Goal: Information Seeking & Learning: Understand process/instructions

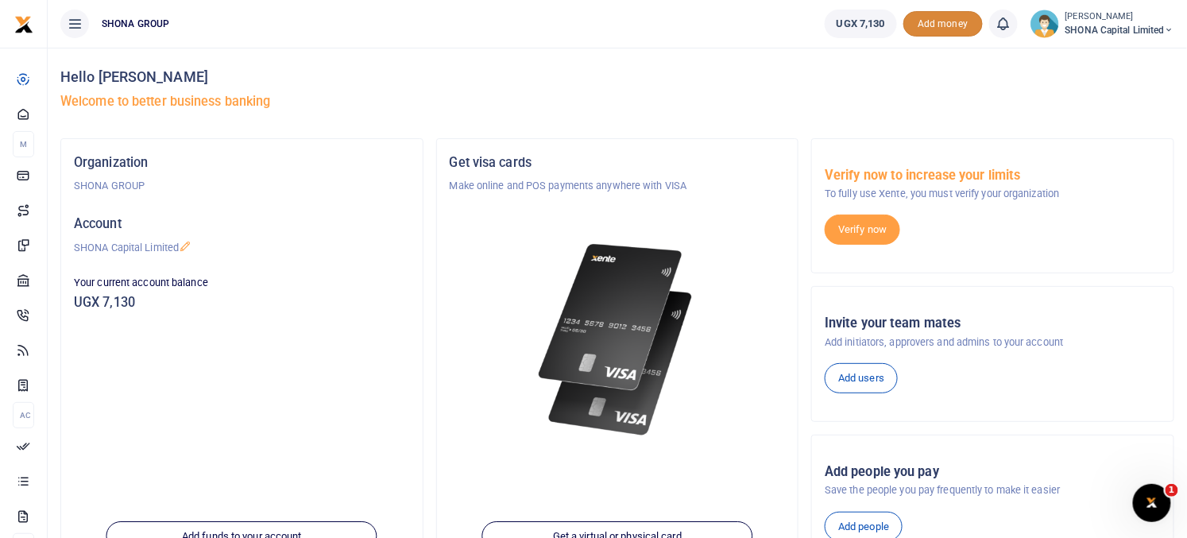
click at [941, 21] on span "Add money" at bounding box center [942, 24] width 79 height 26
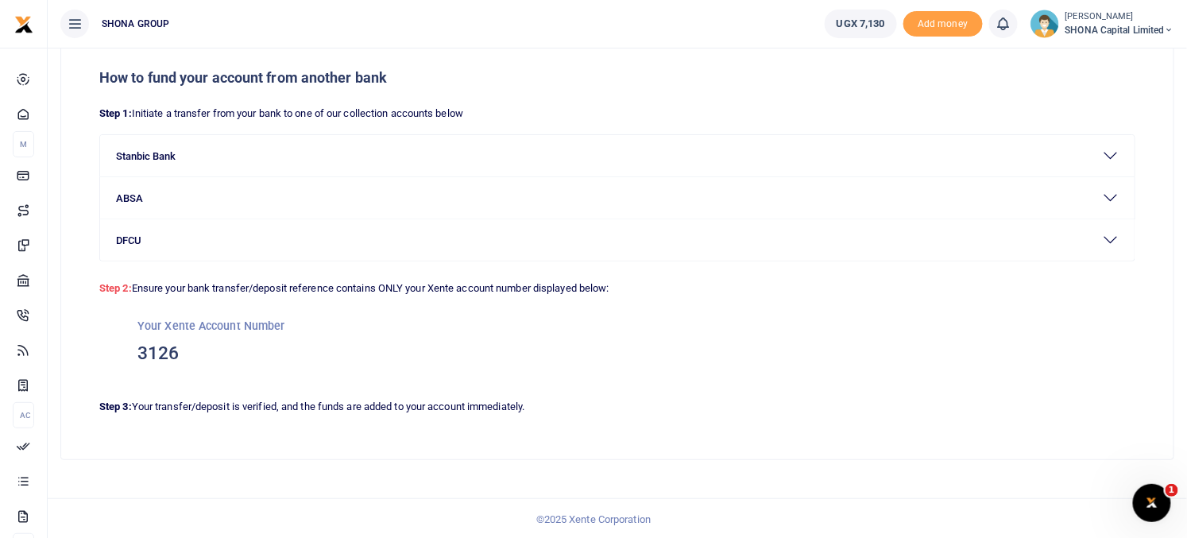
scroll to position [70, 0]
click at [164, 327] on small "Your Xente Account Number" at bounding box center [211, 325] width 148 height 13
click at [158, 351] on h3 "3126" at bounding box center [617, 354] width 960 height 24
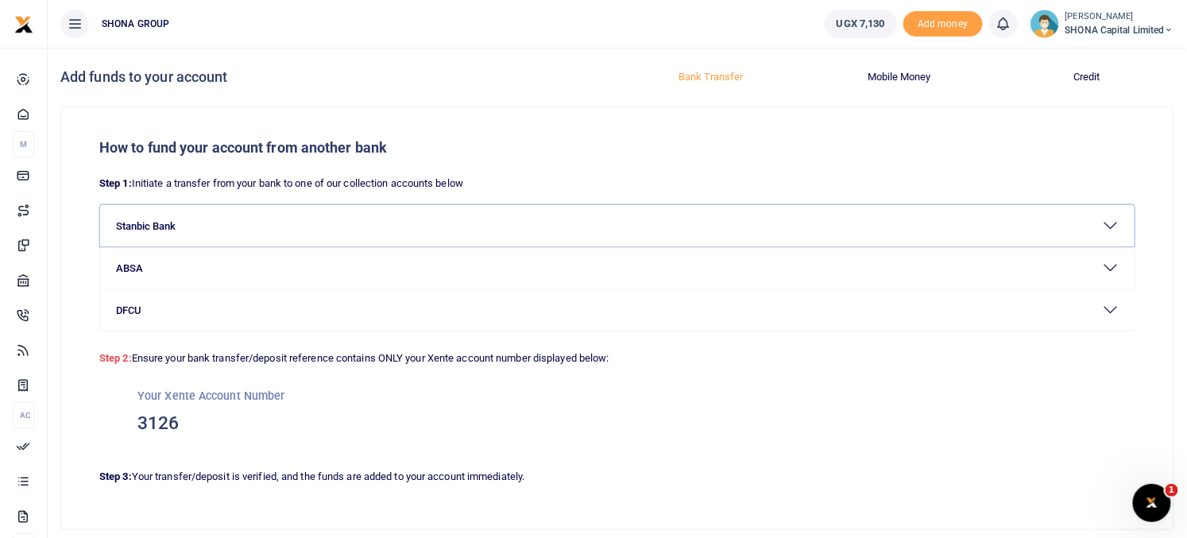
click at [1118, 224] on button "Stanbic Bank" at bounding box center [617, 225] width 1034 height 41
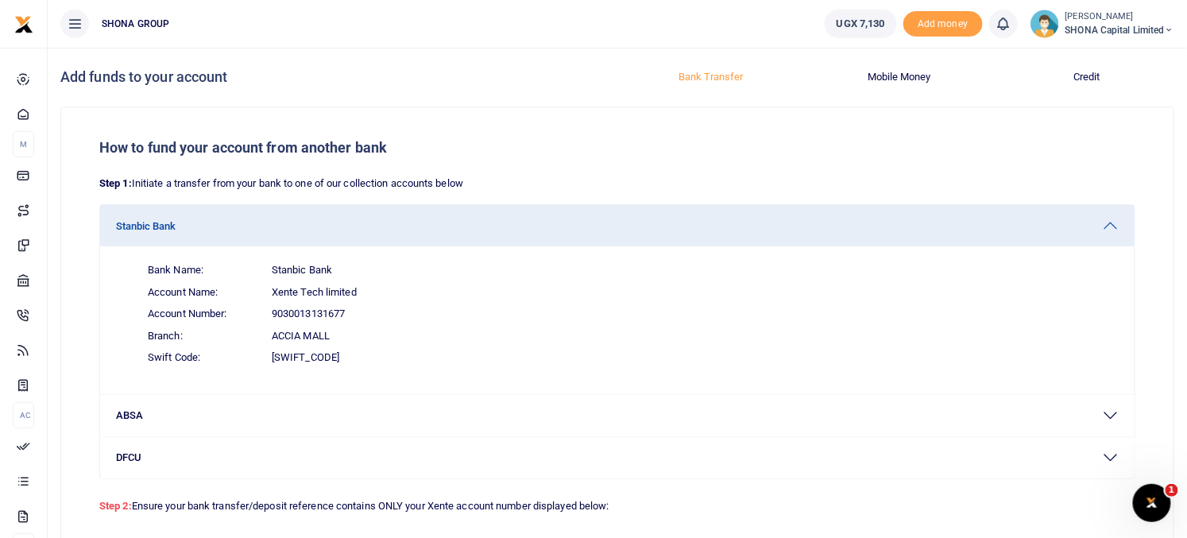
click at [882, 325] on span "Branch: Accia Mall" at bounding box center [626, 336] width 983 height 22
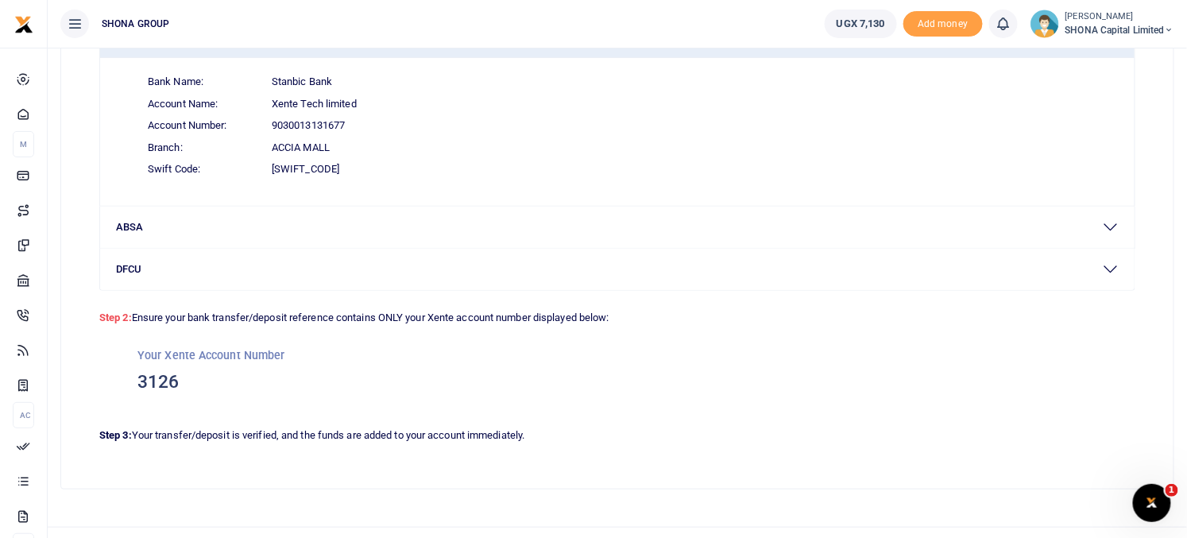
scroll to position [217, 0]
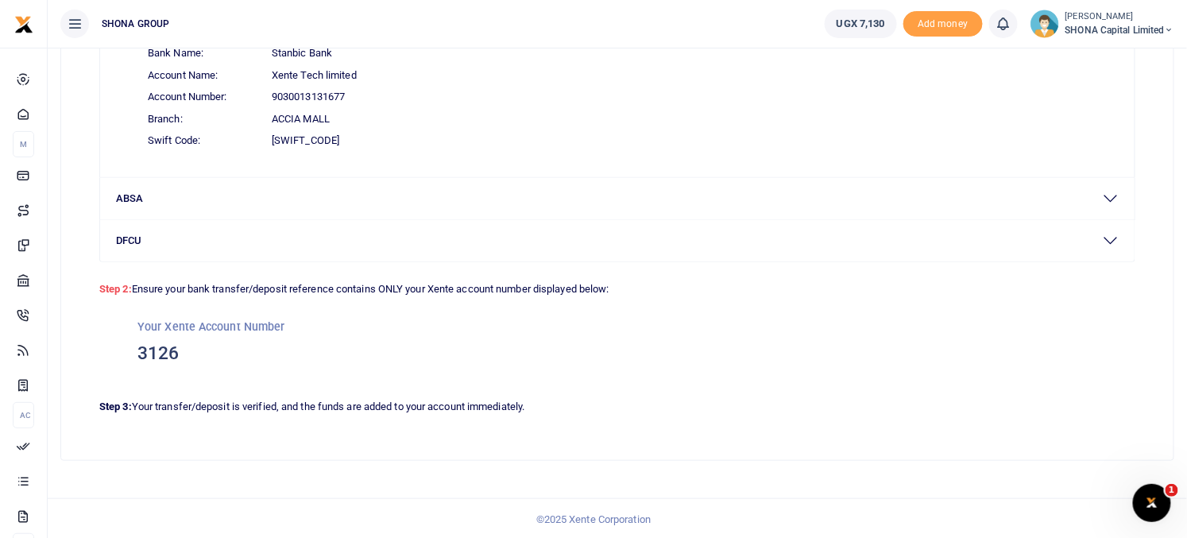
click at [219, 326] on small "Your Xente Account Number" at bounding box center [211, 326] width 148 height 13
drag, startPoint x: 149, startPoint y: 357, endPoint x: 170, endPoint y: 401, distance: 48.3
click at [170, 401] on div "How to fund your account from another bank Step 1: Initiate a transfer from you…" at bounding box center [617, 175] width 1112 height 570
click at [170, 401] on p "Step 3: Your transfer/deposit is verified, and the funds are added to your acco…" at bounding box center [617, 407] width 1036 height 17
click at [223, 405] on p "Step 3: Your transfer/deposit is verified, and the funds are added to your acco…" at bounding box center [617, 407] width 1036 height 17
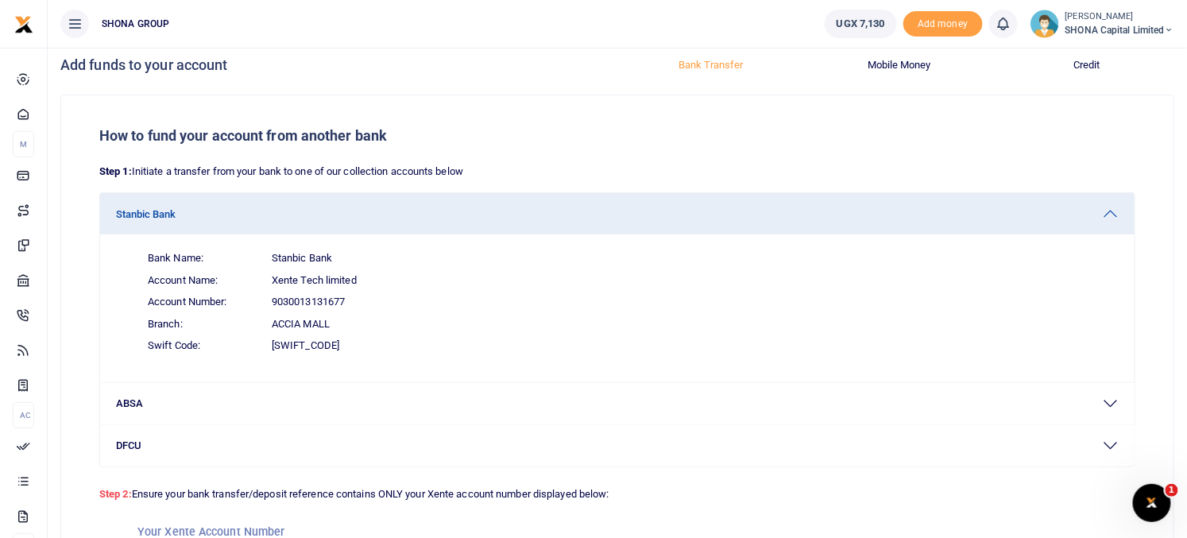
scroll to position [0, 0]
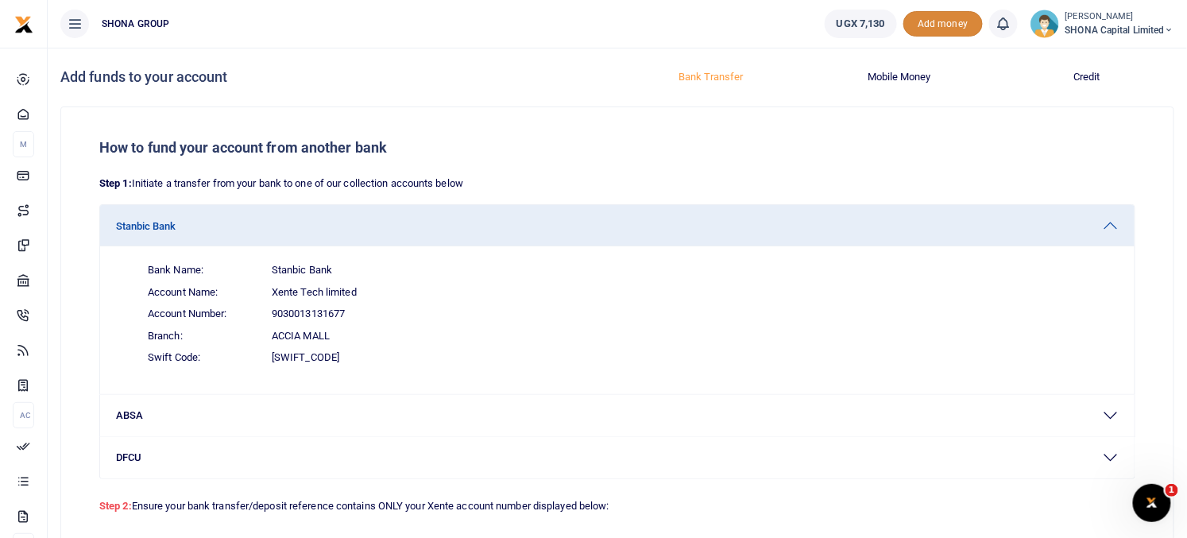
click at [924, 26] on span "Add money" at bounding box center [942, 24] width 79 height 26
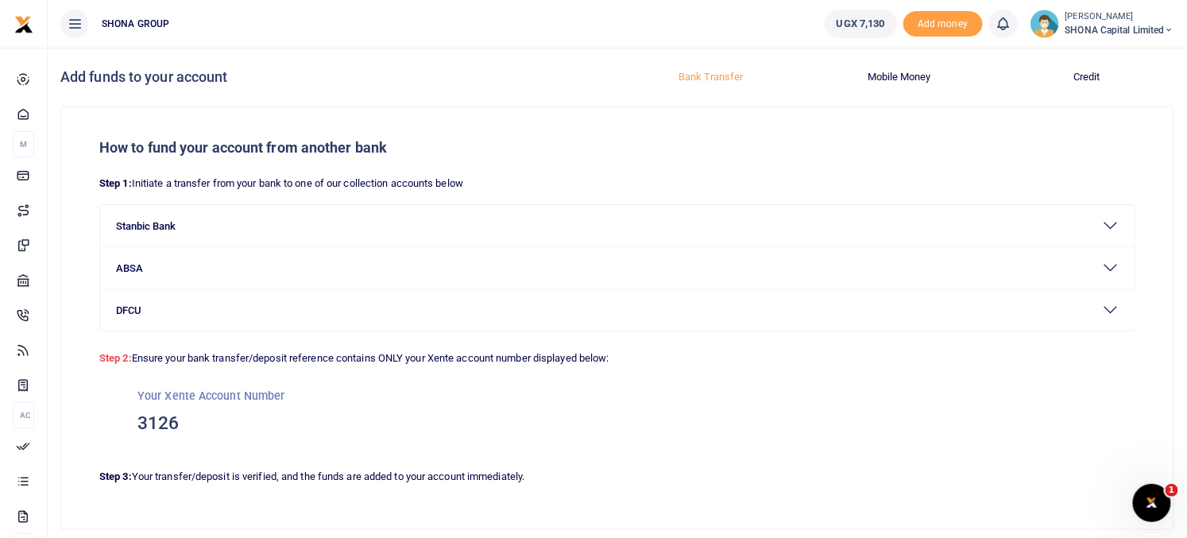
click at [903, 73] on button "Mobile Money" at bounding box center [898, 76] width 168 height 25
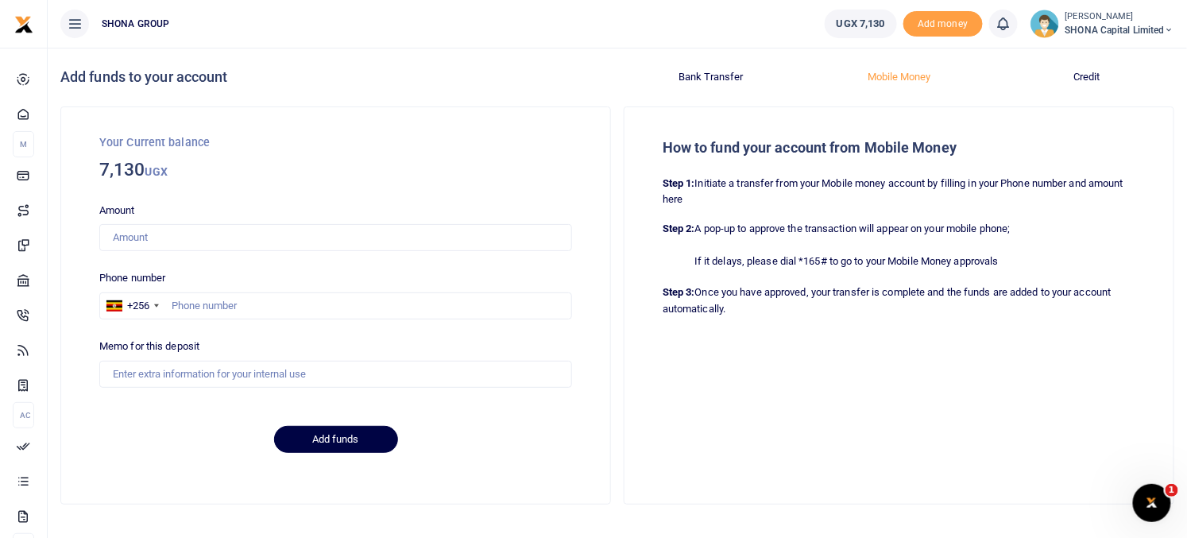
click at [1079, 76] on button "Credit" at bounding box center [1086, 76] width 168 height 25
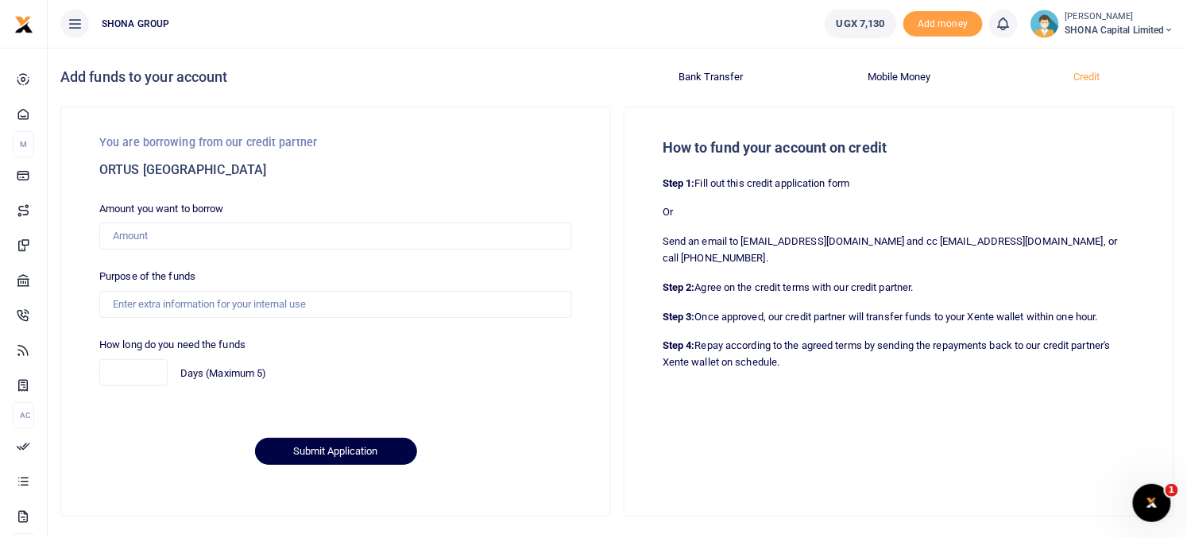
click at [916, 79] on button "Mobile Money" at bounding box center [898, 76] width 168 height 25
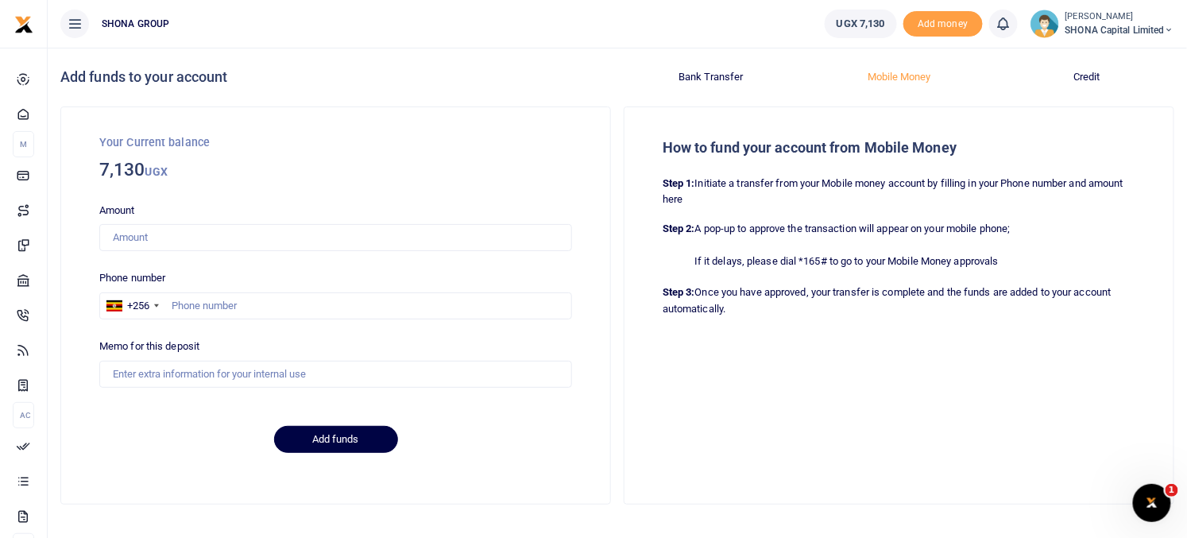
click at [916, 79] on button "Mobile Money" at bounding box center [898, 76] width 168 height 25
click at [720, 79] on button "Bank Transfer" at bounding box center [711, 76] width 168 height 25
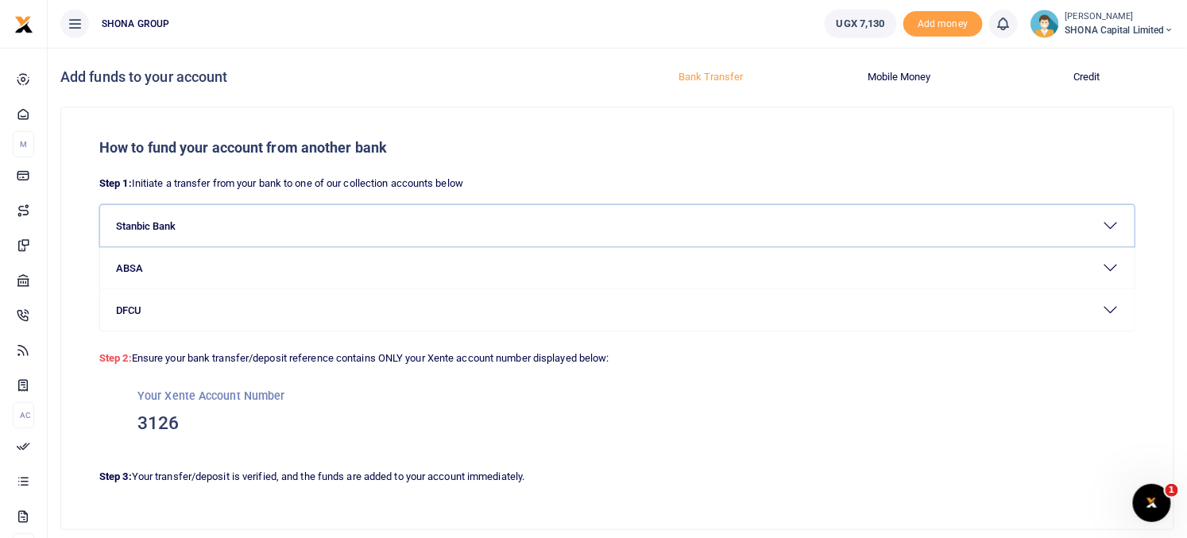
click at [521, 207] on button "Stanbic Bank" at bounding box center [617, 225] width 1034 height 41
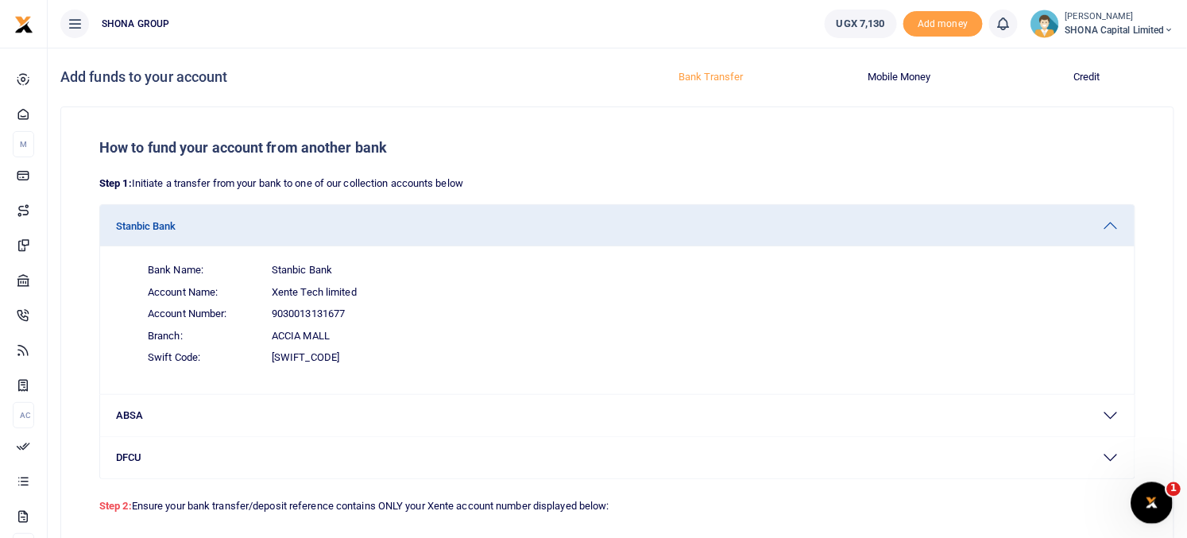
click at [1157, 504] on icon "Open Intercom Messenger" at bounding box center [1150, 501] width 26 height 26
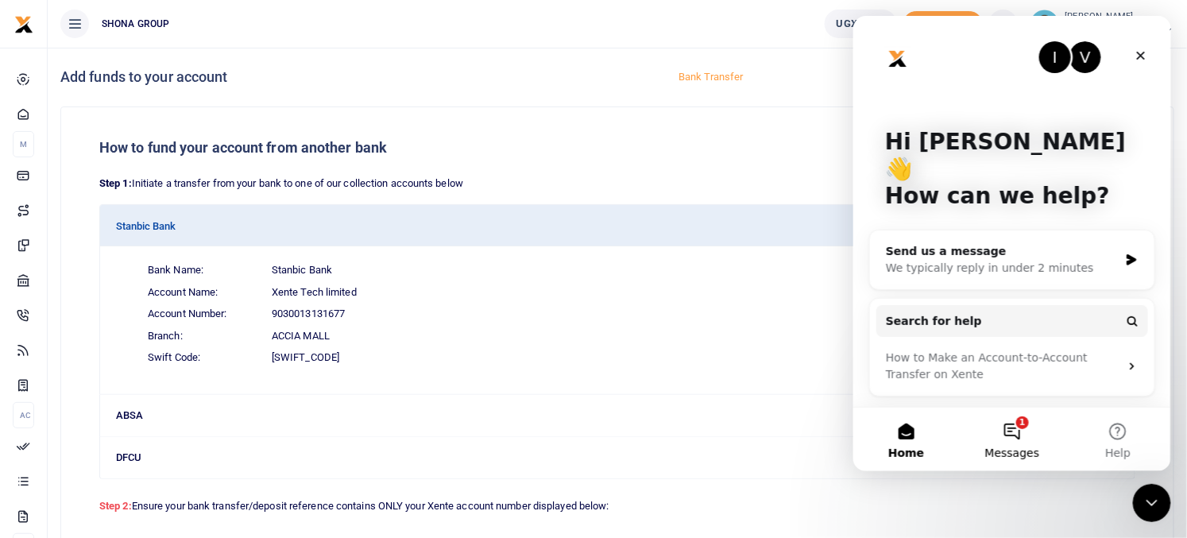
click at [1011, 430] on button "1 Messages" at bounding box center [1011, 439] width 106 height 64
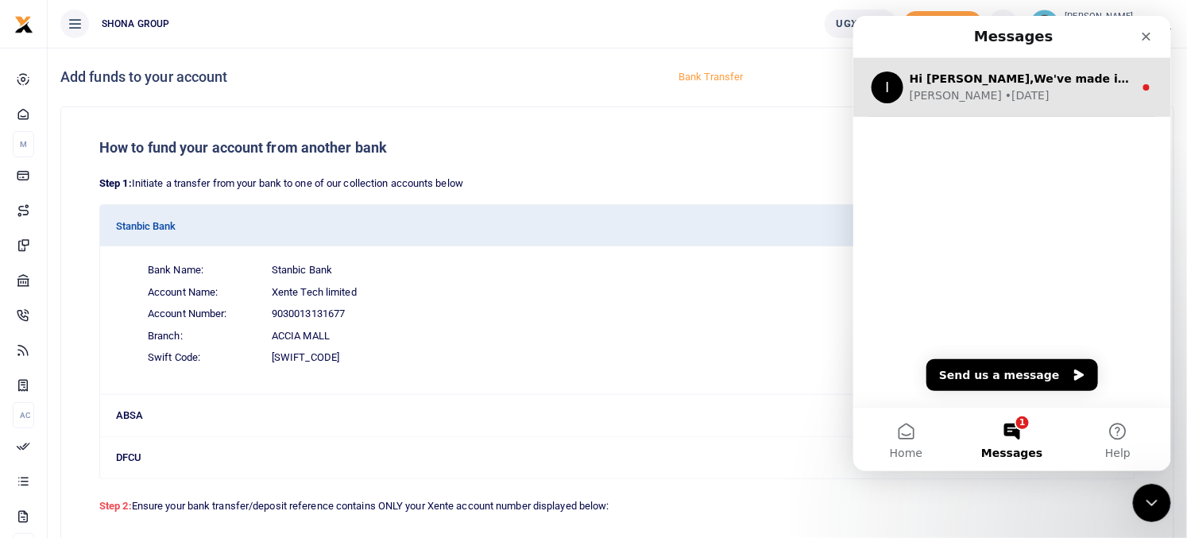
click at [958, 103] on div "I Hi Jackson,We've made it easier to get support! Use this chat to connect with…" at bounding box center [1011, 86] width 318 height 59
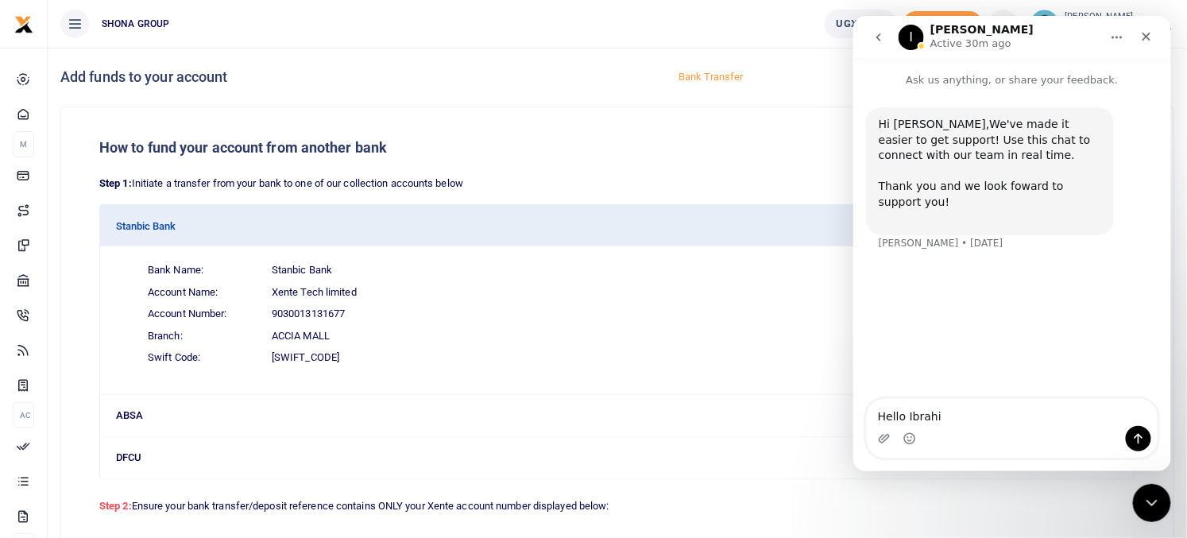
type textarea "Hello Ibrahim"
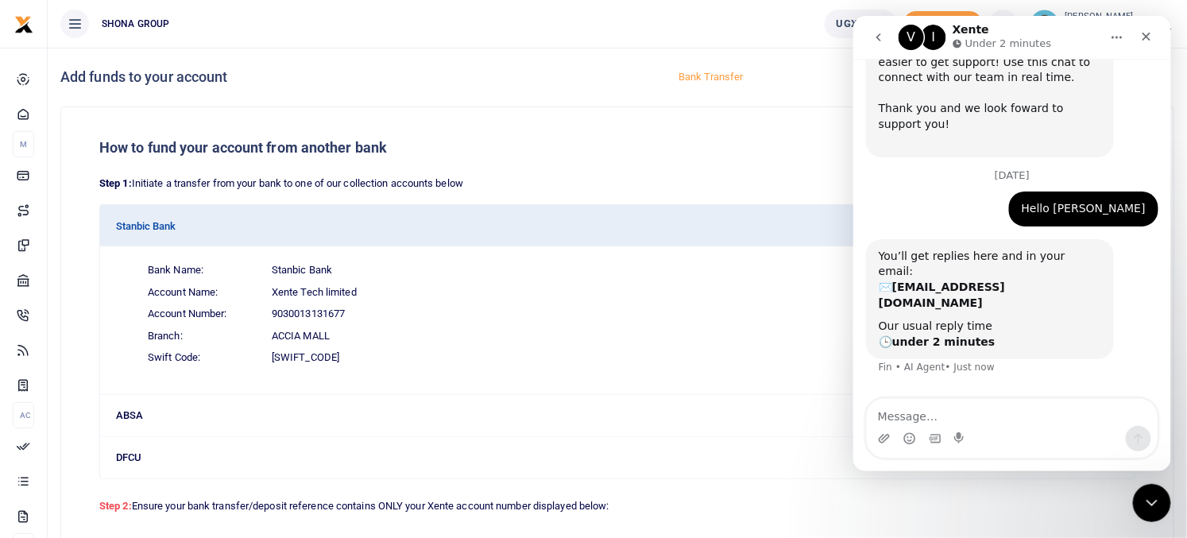
scroll to position [84, 0]
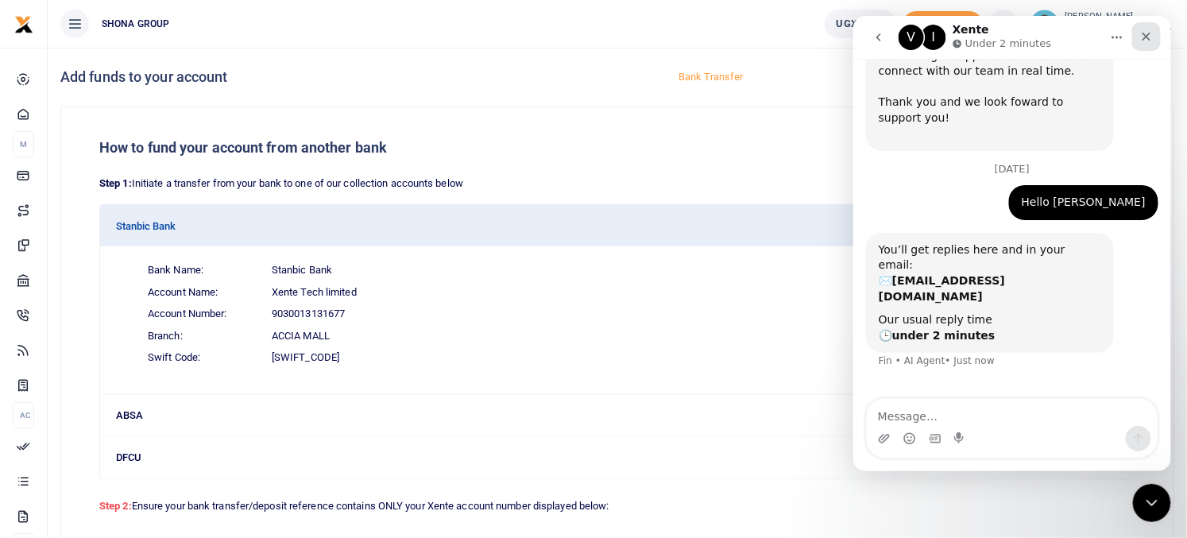
click at [1142, 38] on icon "Close" at bounding box center [1145, 36] width 9 height 9
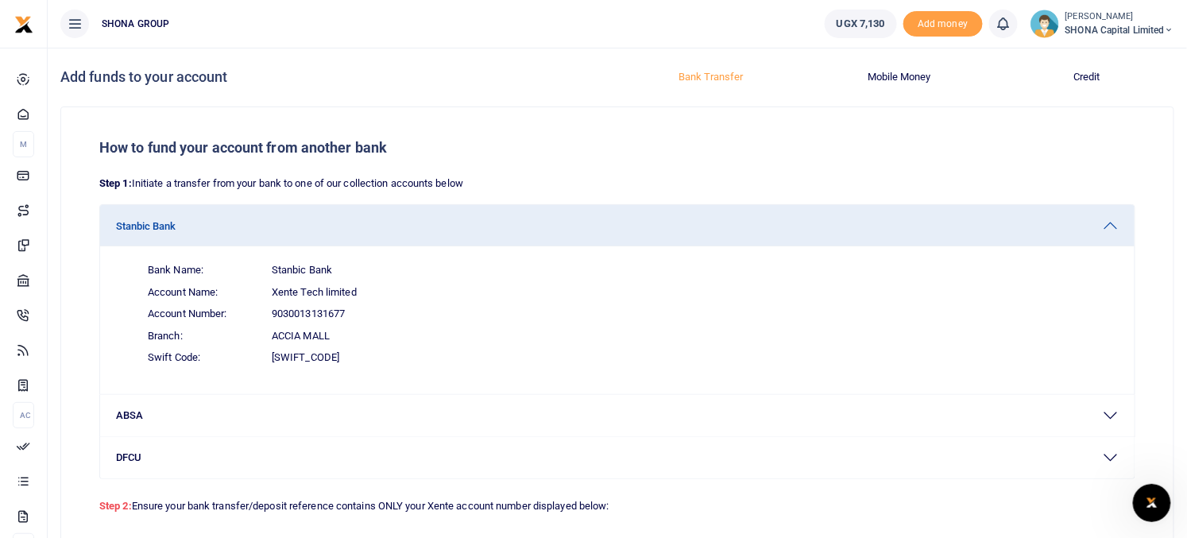
click at [326, 38] on ul "SHONA GROUP" at bounding box center [430, 24] width 764 height 48
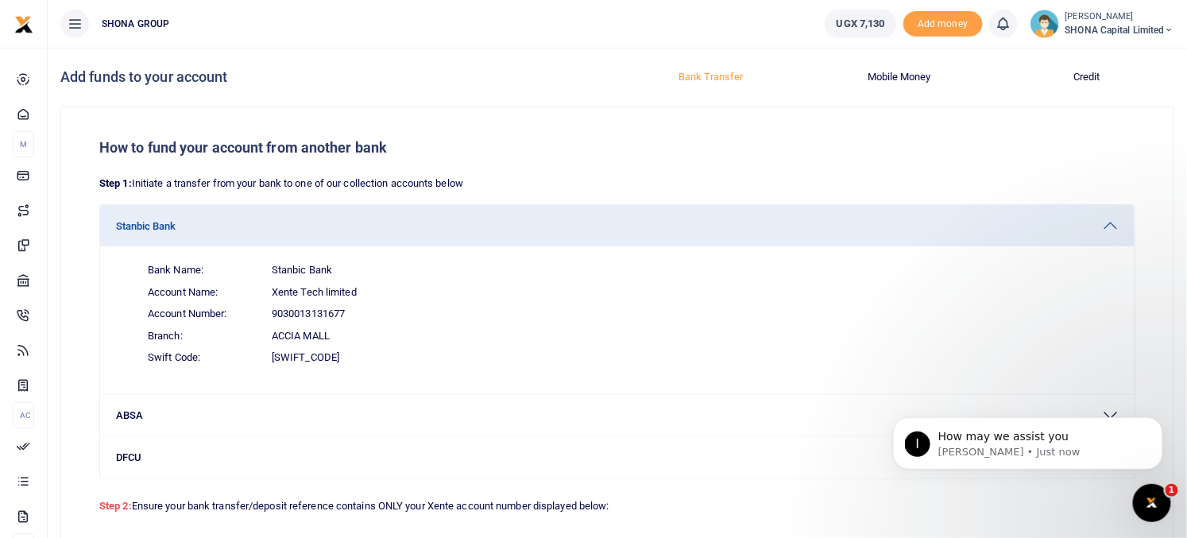
scroll to position [160, 0]
